Goal: Find contact information: Find contact information

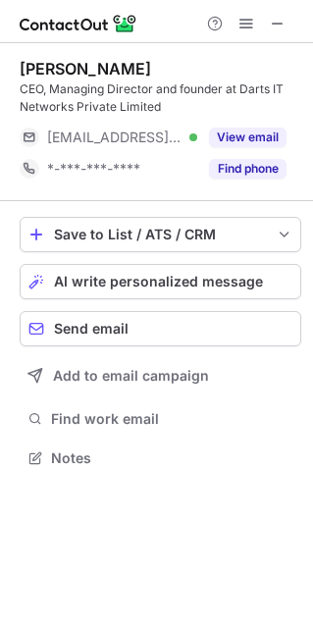
scroll to position [443, 313]
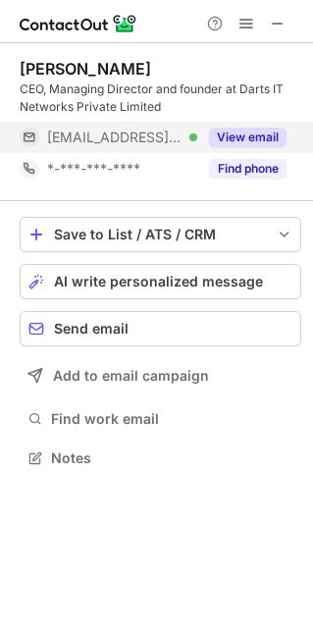
click at [250, 146] on button "View email" at bounding box center [247, 137] width 77 height 20
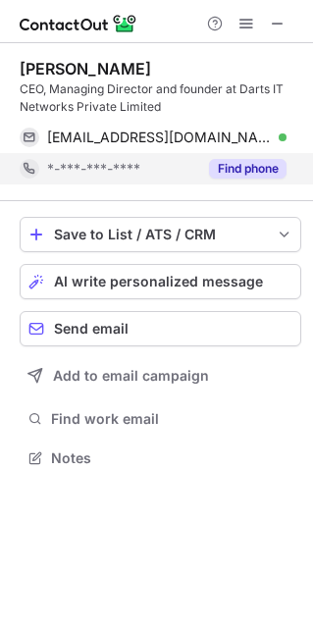
click at [238, 177] on button "Find phone" at bounding box center [247, 169] width 77 height 20
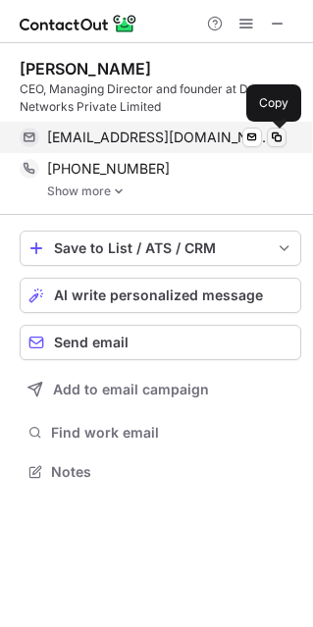
click at [279, 129] on span at bounding box center [277, 137] width 16 height 16
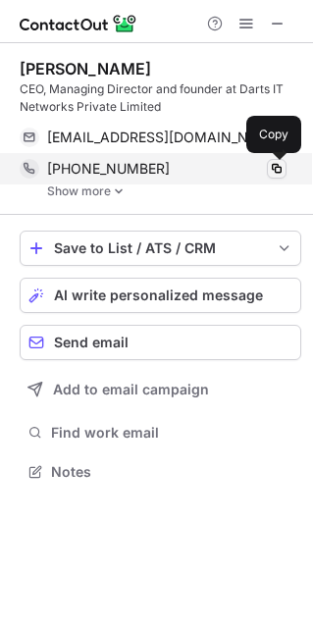
click at [270, 169] on span at bounding box center [277, 169] width 16 height 16
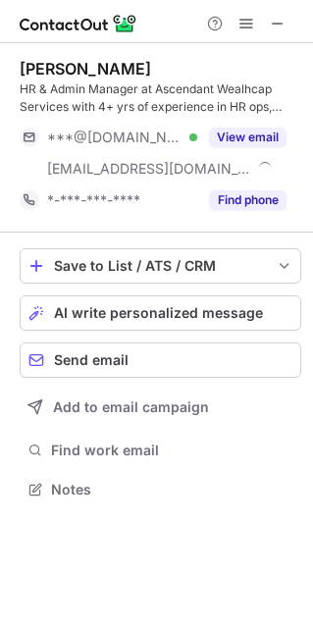
scroll to position [475, 313]
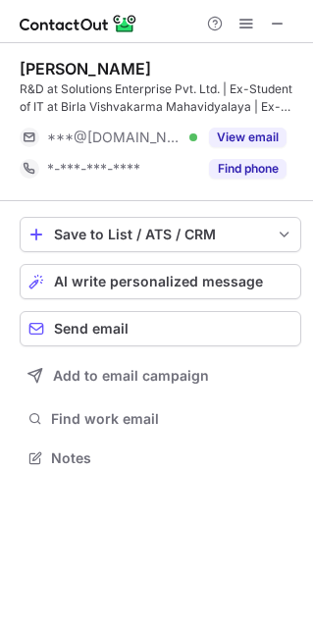
scroll to position [443, 313]
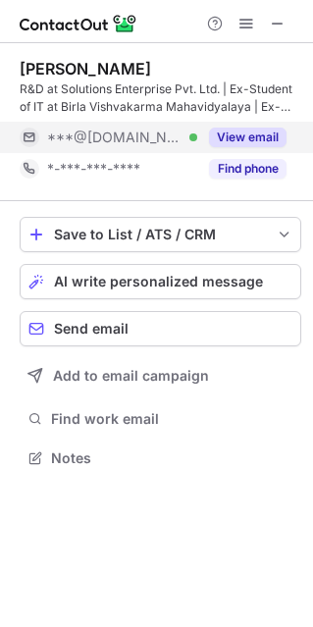
click at [239, 138] on button "View email" at bounding box center [247, 137] width 77 height 20
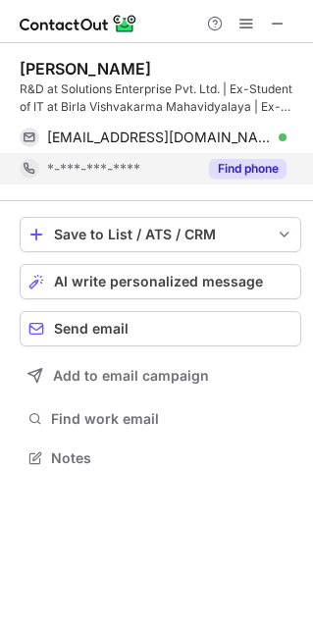
click at [236, 178] on div "Find phone" at bounding box center [241, 168] width 89 height 31
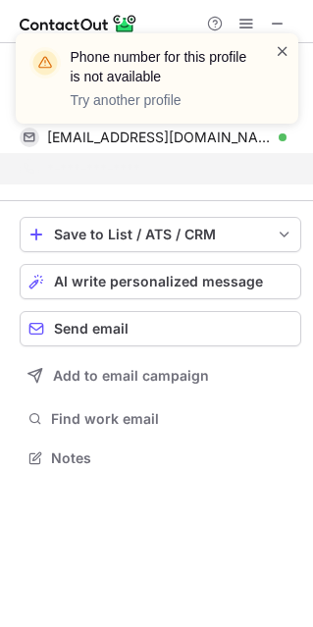
click at [280, 47] on span at bounding box center [283, 51] width 16 height 20
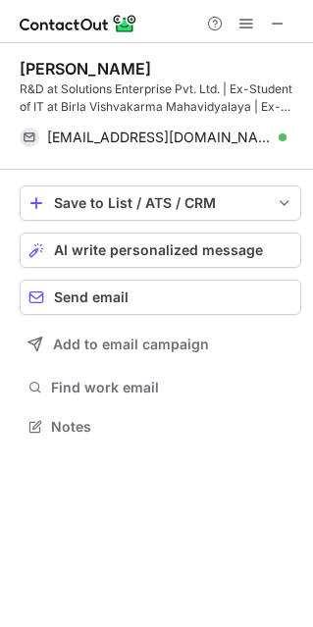
scroll to position [412, 313]
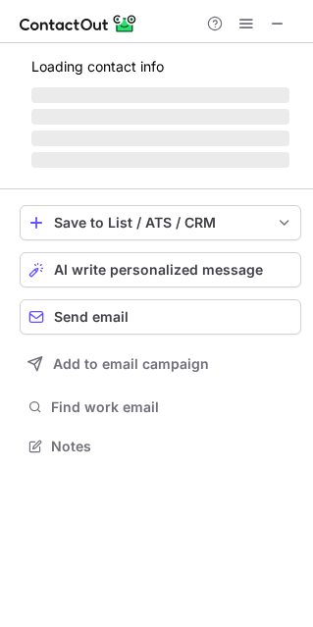
scroll to position [443, 313]
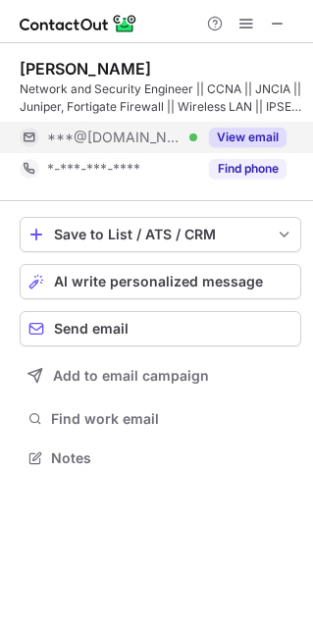
click at [251, 137] on button "View email" at bounding box center [247, 137] width 77 height 20
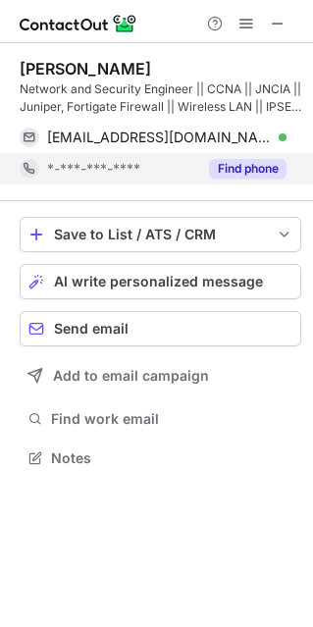
click at [210, 173] on button "Find phone" at bounding box center [247, 169] width 77 height 20
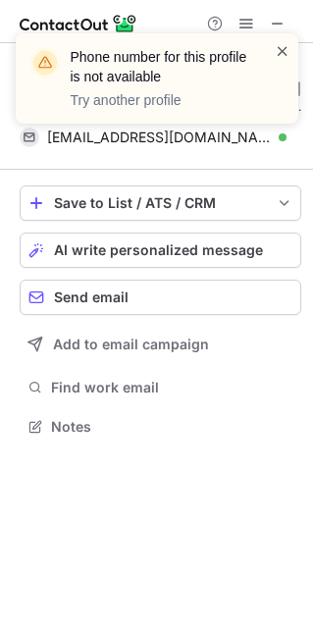
scroll to position [412, 313]
click at [280, 51] on span at bounding box center [283, 51] width 16 height 20
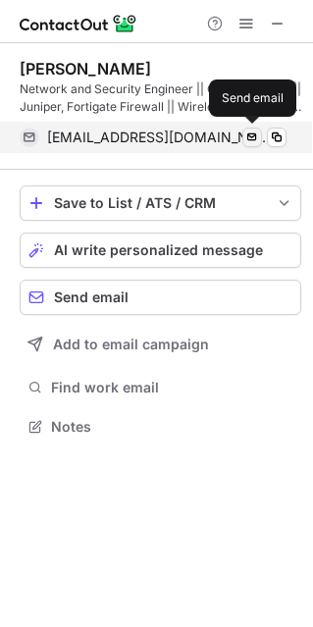
click at [254, 135] on span at bounding box center [252, 137] width 16 height 16
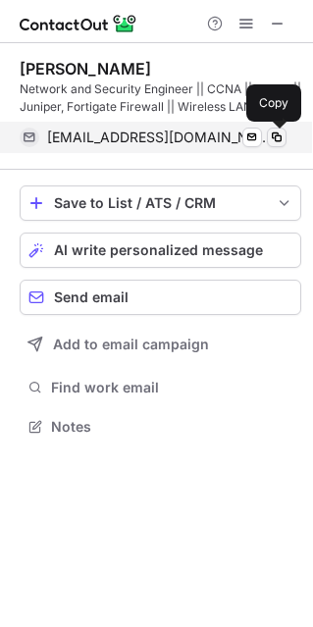
click at [272, 137] on span at bounding box center [277, 137] width 16 height 16
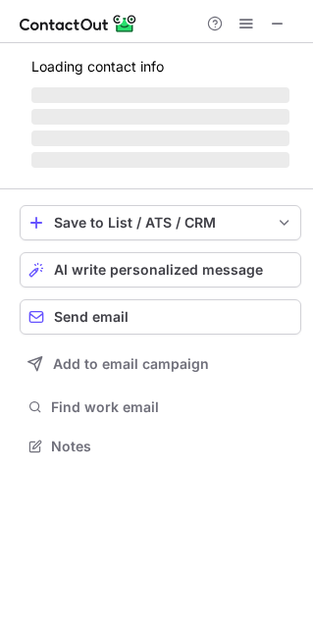
scroll to position [10, 10]
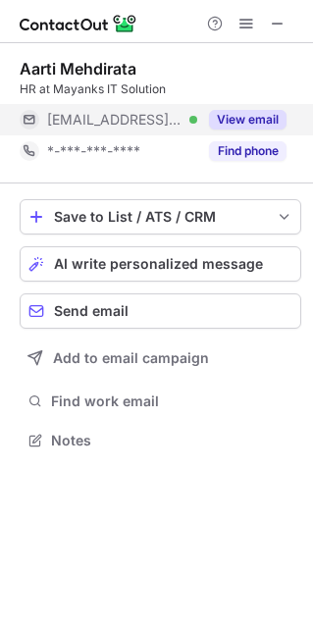
click at [262, 116] on button "View email" at bounding box center [247, 120] width 77 height 20
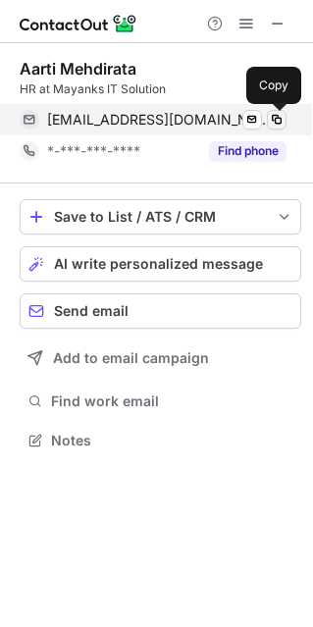
click at [280, 121] on span at bounding box center [277, 120] width 16 height 16
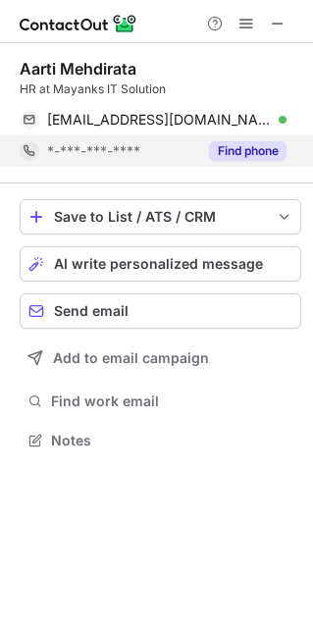
click at [233, 153] on button "Find phone" at bounding box center [247, 151] width 77 height 20
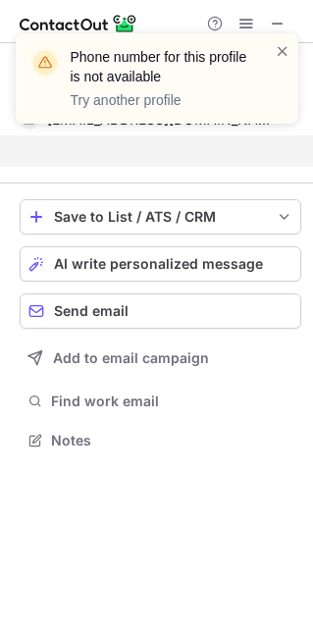
scroll to position [394, 313]
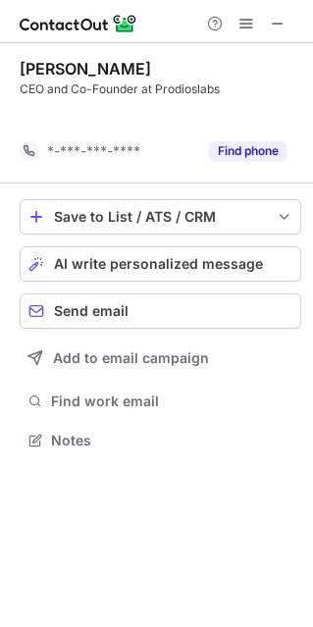
scroll to position [394, 313]
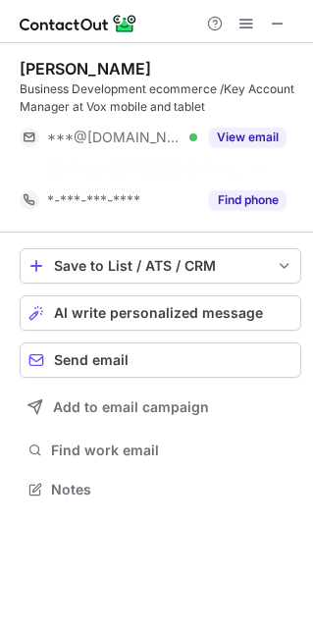
scroll to position [443, 313]
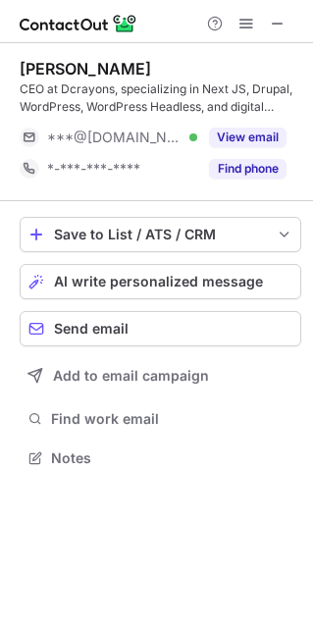
scroll to position [443, 313]
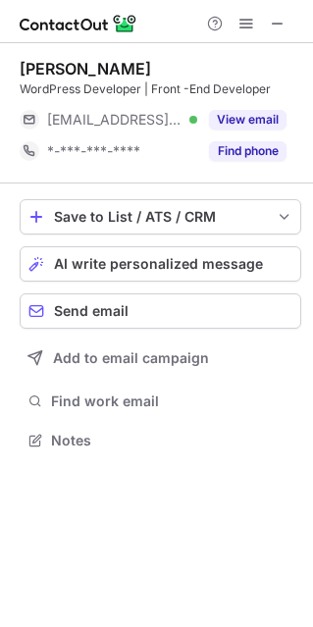
scroll to position [426, 313]
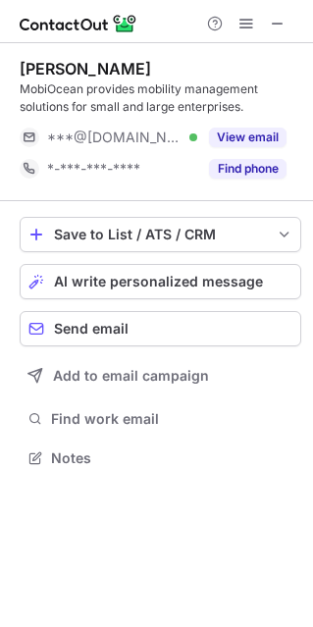
scroll to position [443, 313]
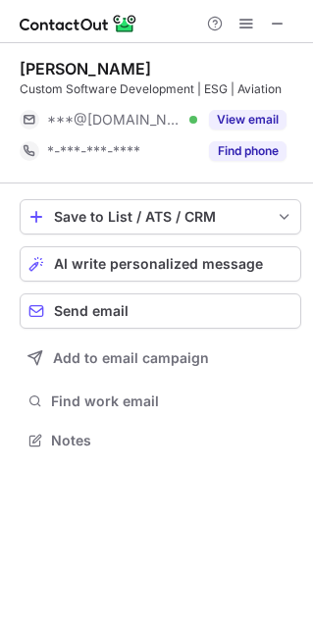
scroll to position [426, 313]
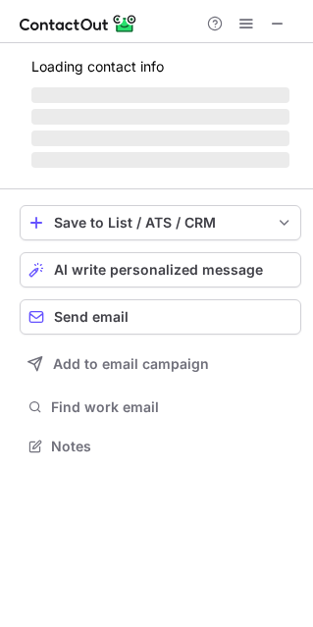
scroll to position [457, 313]
